Goal: Transaction & Acquisition: Book appointment/travel/reservation

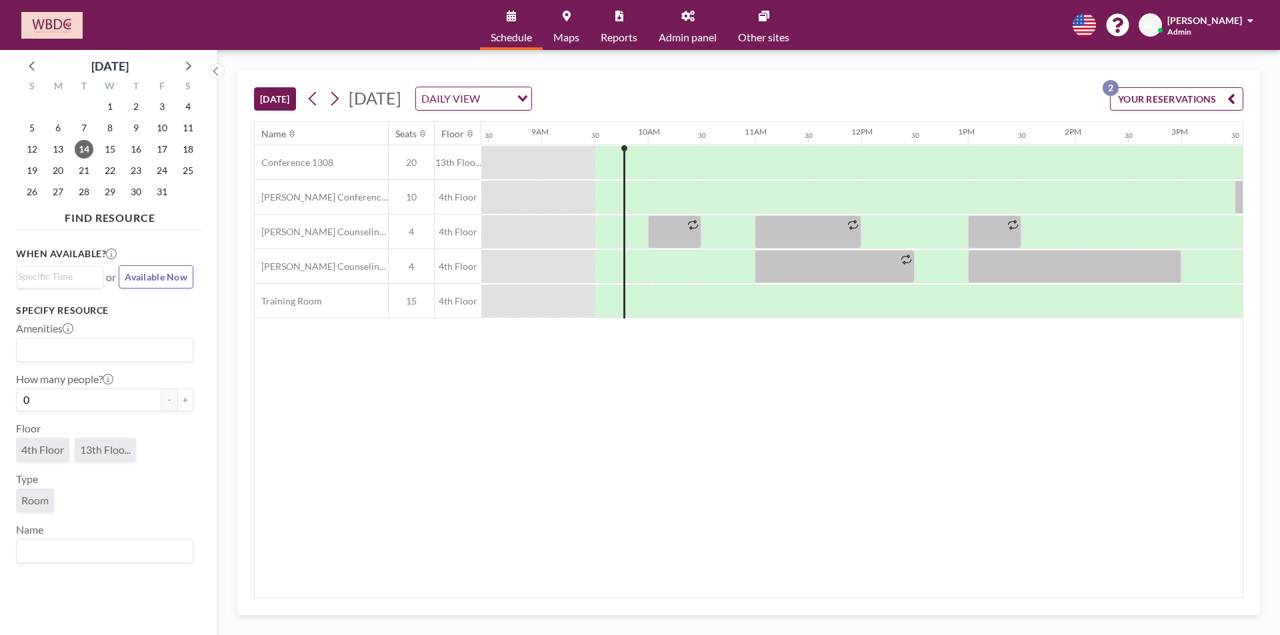
scroll to position [0, 960]
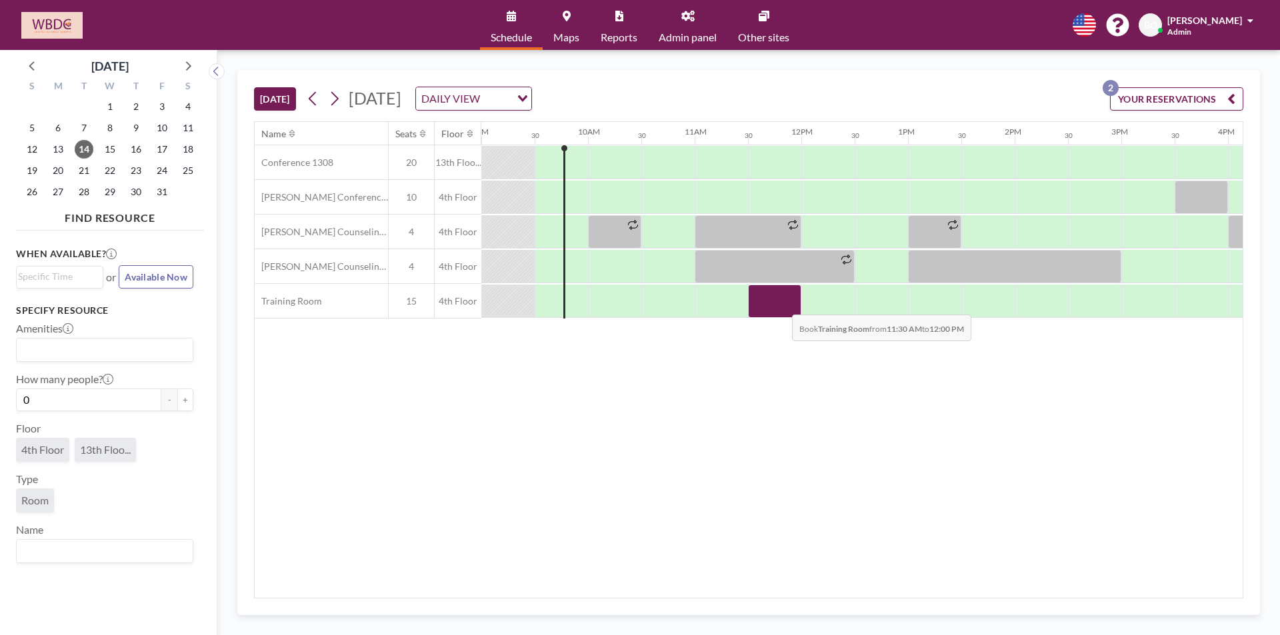
click at [782, 305] on div at bounding box center [774, 301] width 53 height 33
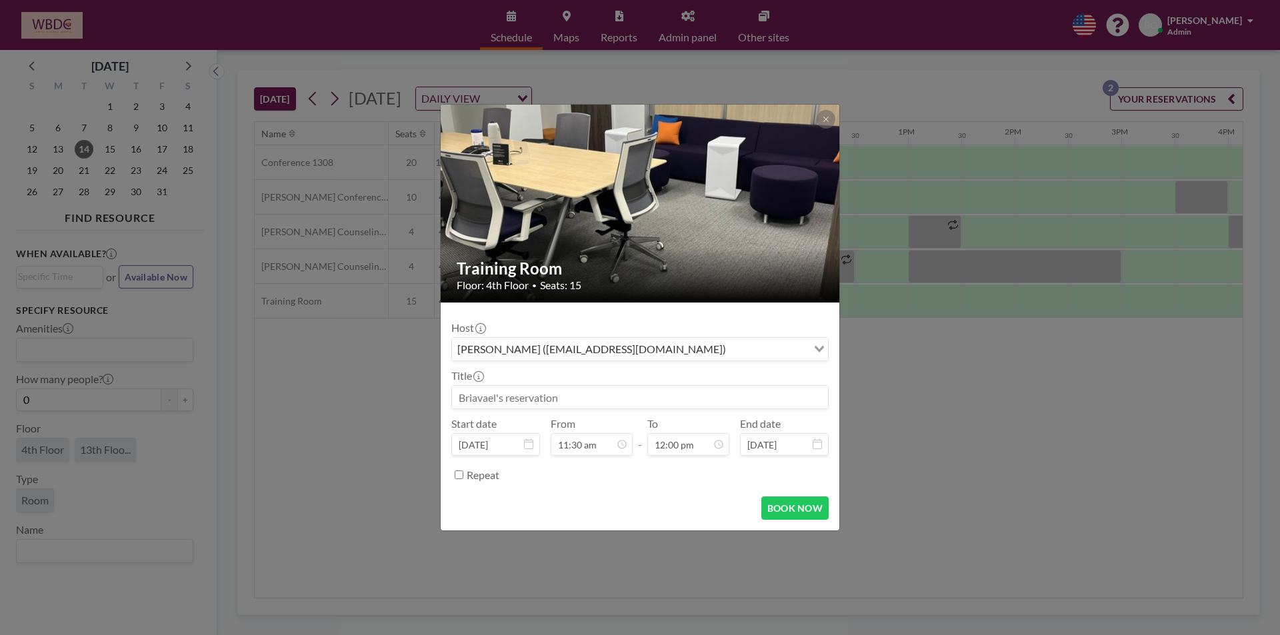
click at [521, 397] on input at bounding box center [640, 397] width 376 height 23
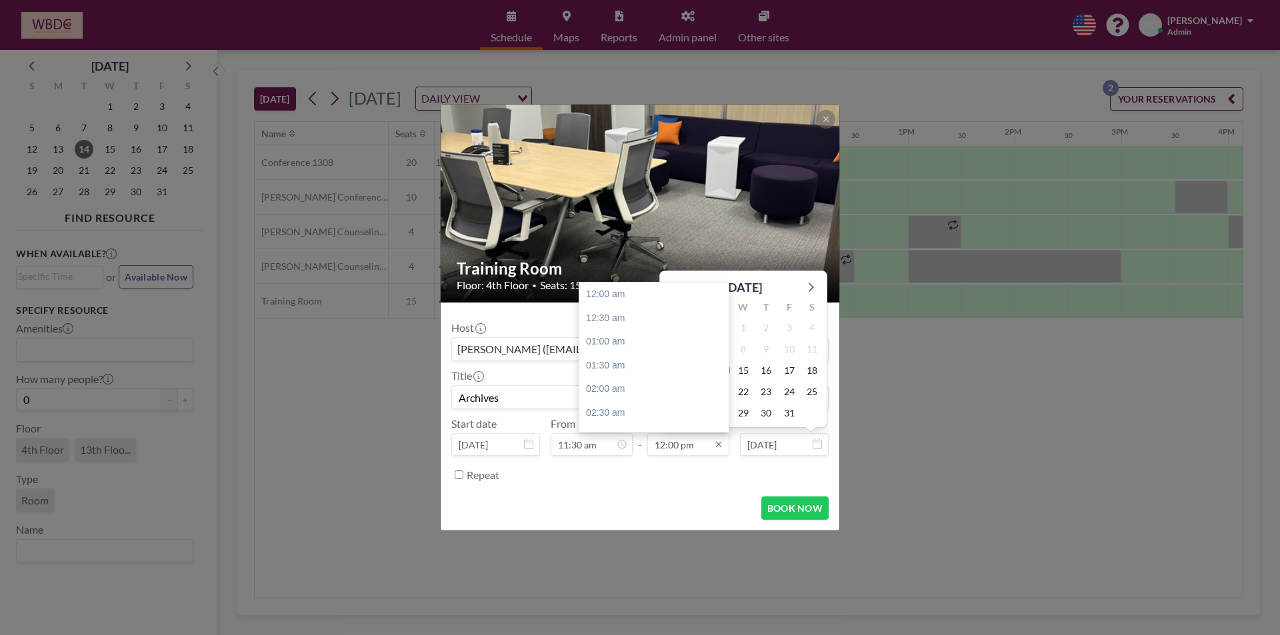
scroll to position [569, 0]
type input "Archives"
click at [661, 437] on input "12:00 pm" at bounding box center [688, 444] width 82 height 23
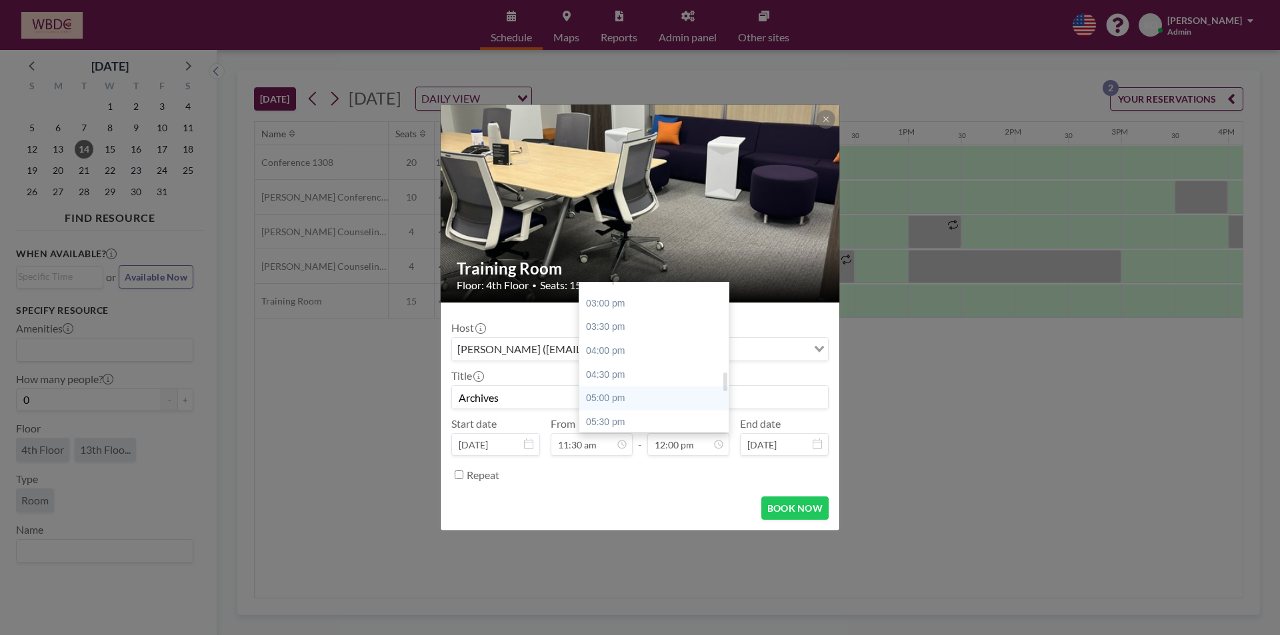
click at [632, 388] on div "05:00 pm" at bounding box center [657, 399] width 156 height 24
type input "05:00 pm"
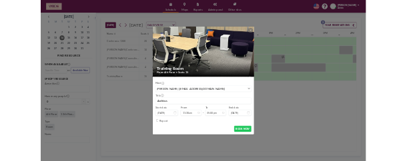
scroll to position [807, 0]
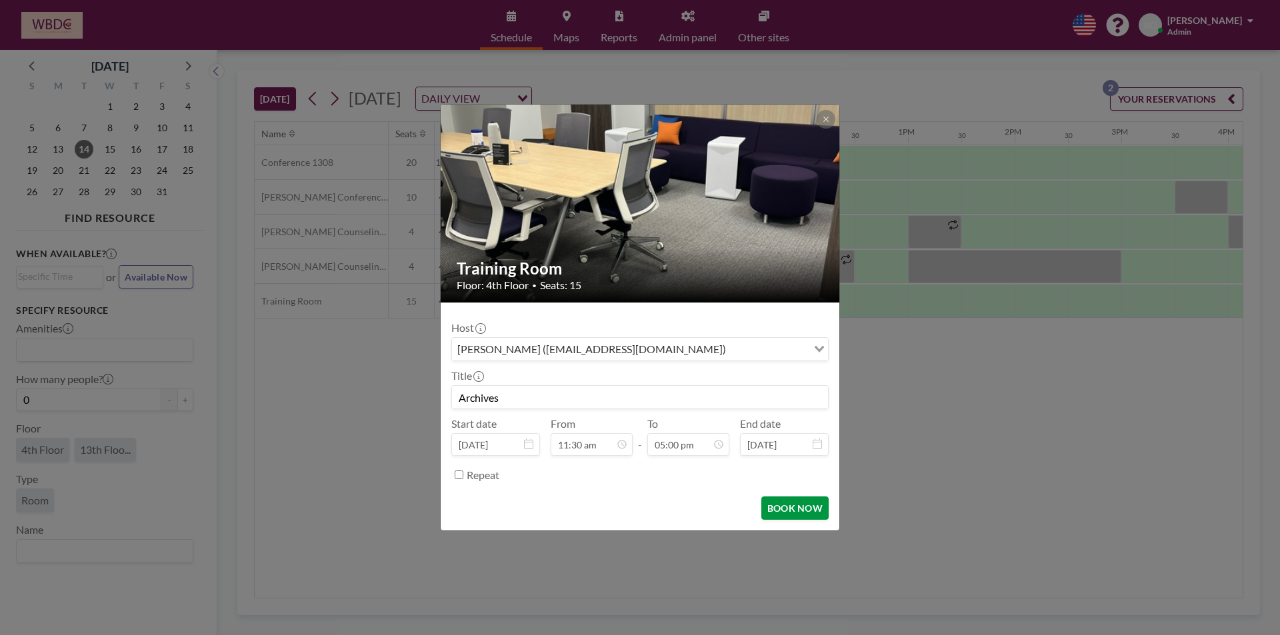
click at [788, 504] on button "BOOK NOW" at bounding box center [795, 508] width 67 height 23
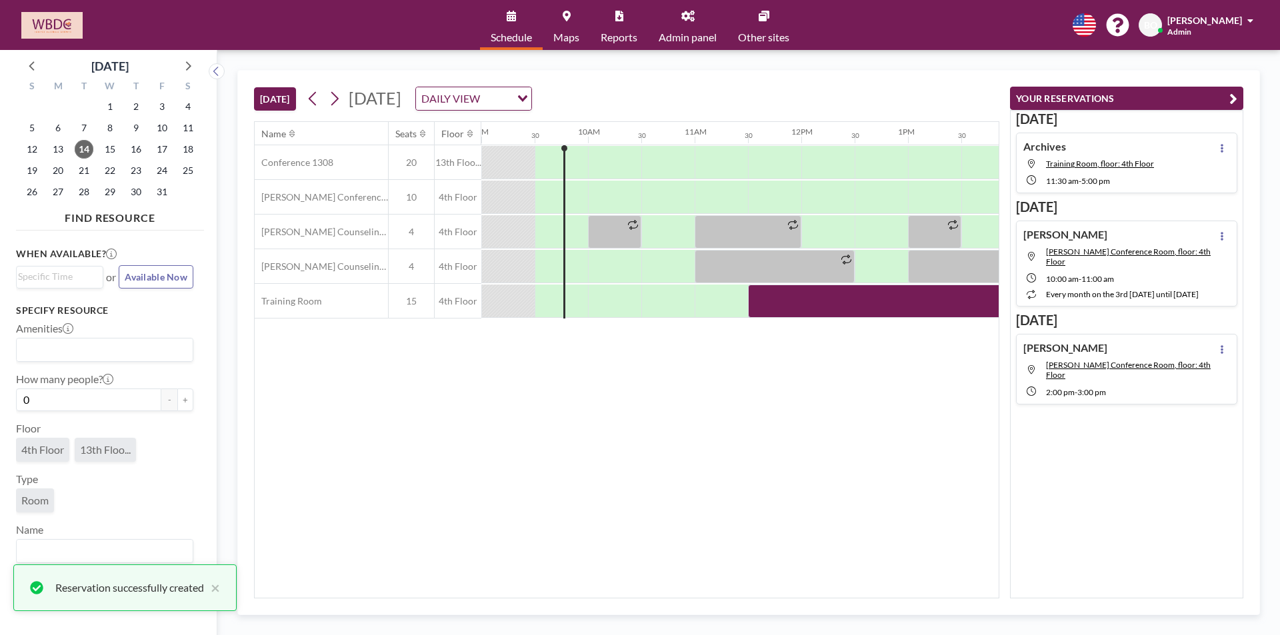
click at [1230, 99] on icon "button" at bounding box center [1234, 99] width 8 height 16
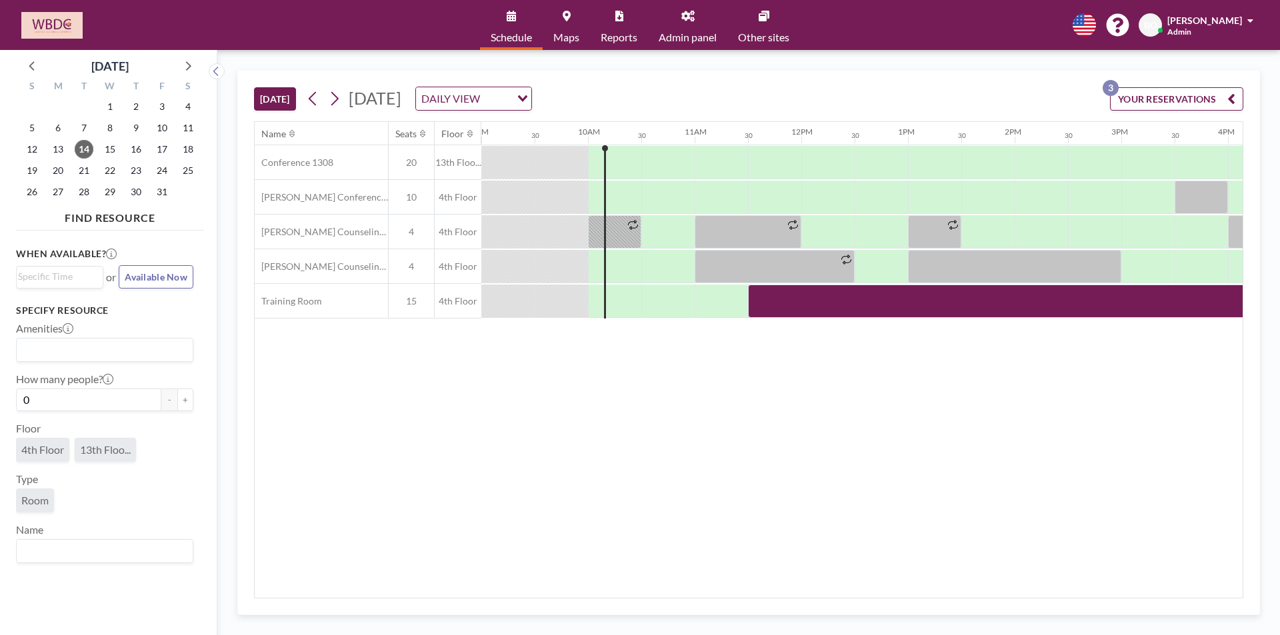
scroll to position [0, 960]
